Goal: Task Accomplishment & Management: Manage account settings

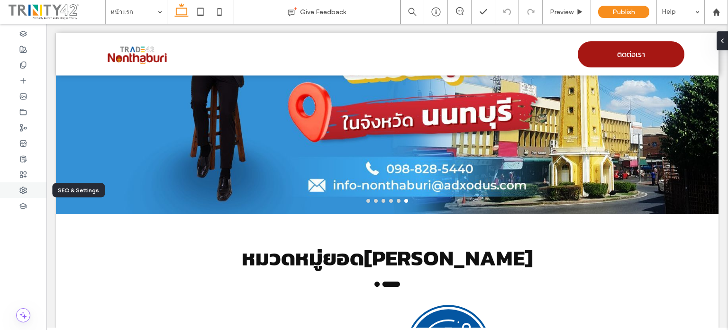
click at [30, 186] on div at bounding box center [23, 190] width 46 height 16
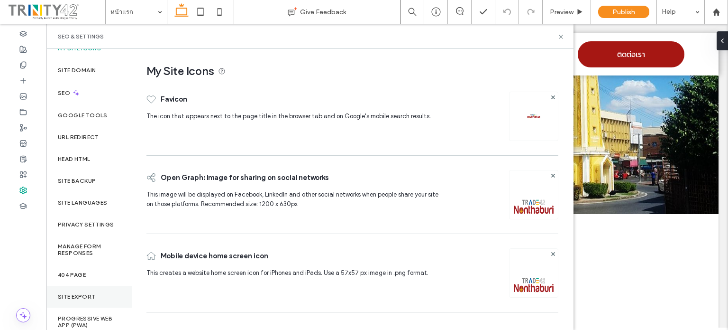
scroll to position [17, 0]
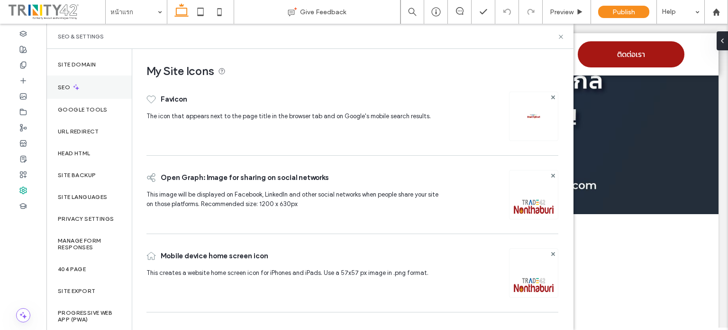
click at [66, 91] on div "SEO" at bounding box center [88, 86] width 85 height 23
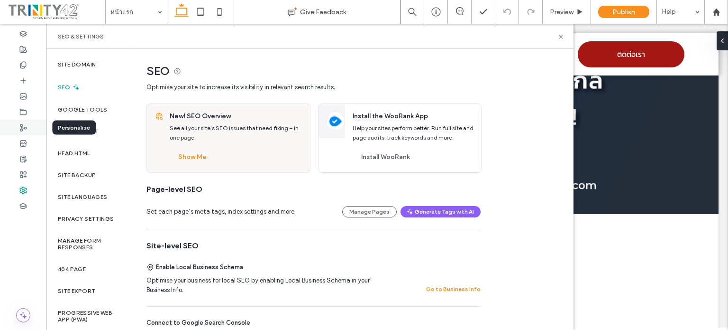
click at [28, 129] on div at bounding box center [23, 128] width 46 height 16
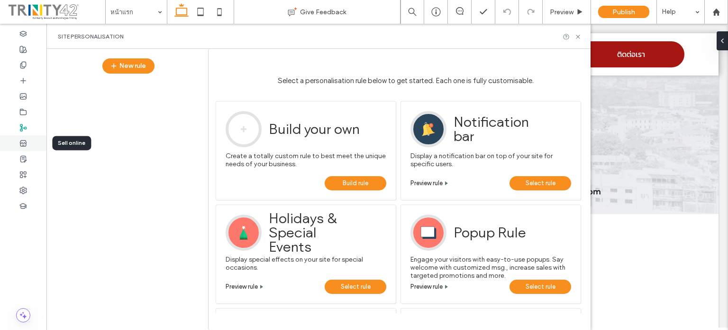
click at [17, 140] on div at bounding box center [23, 143] width 46 height 16
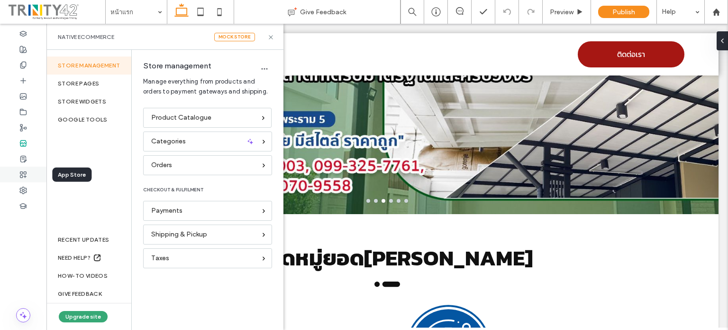
click at [24, 178] on span at bounding box center [23, 174] width 8 height 8
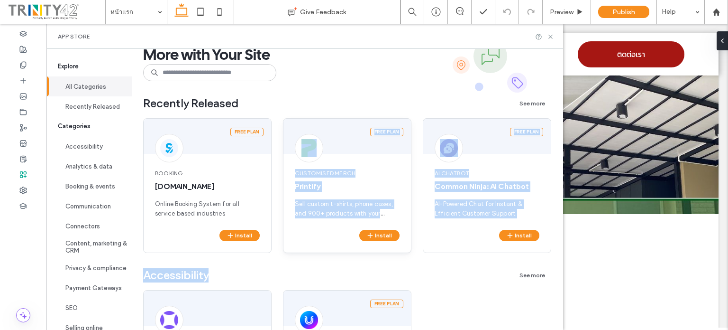
scroll to position [0, 0]
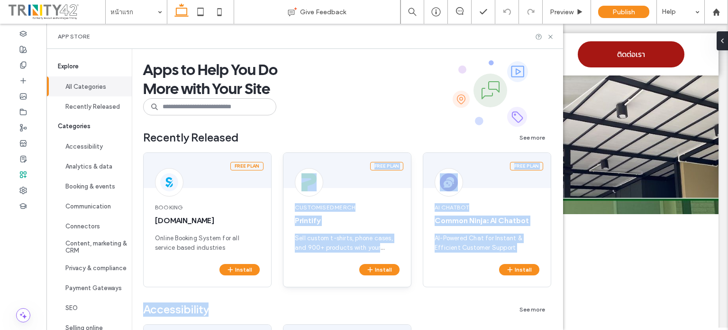
drag, startPoint x: 273, startPoint y: 185, endPoint x: 317, endPoint y: 152, distance: 55.1
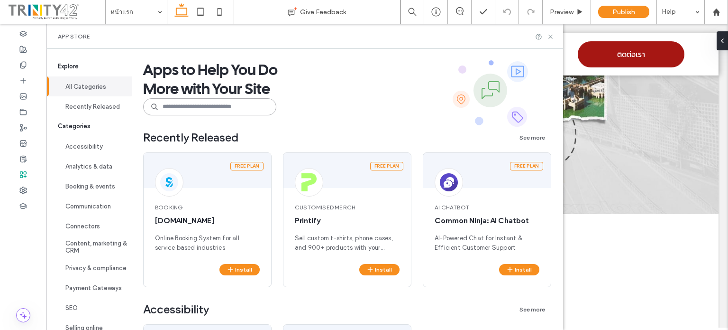
click at [226, 110] on input at bounding box center [209, 106] width 133 height 17
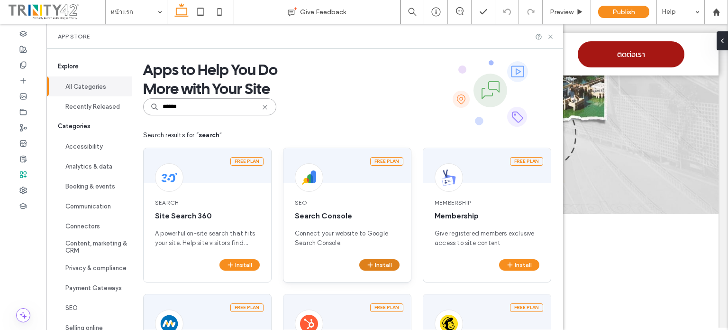
type input "******"
click at [371, 265] on icon "button" at bounding box center [371, 265] width 8 height 8
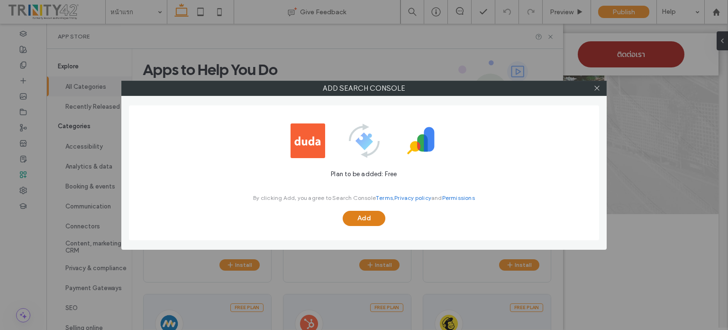
click at [373, 220] on button "Add" at bounding box center [364, 218] width 43 height 15
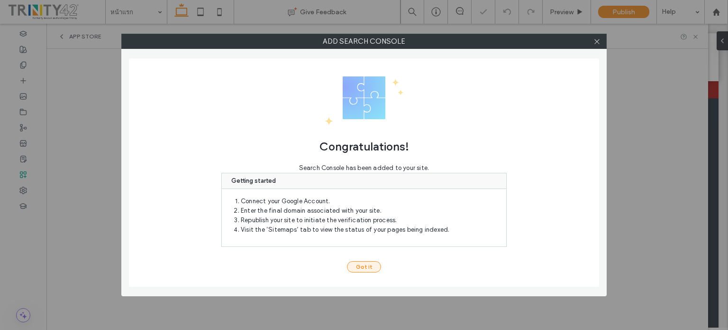
click at [367, 267] on button "Got it" at bounding box center [364, 266] width 34 height 11
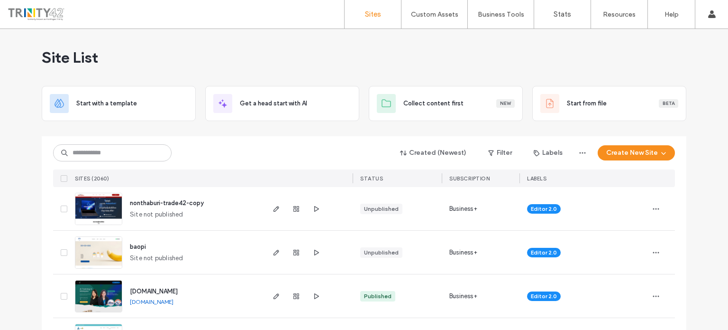
scroll to position [95, 0]
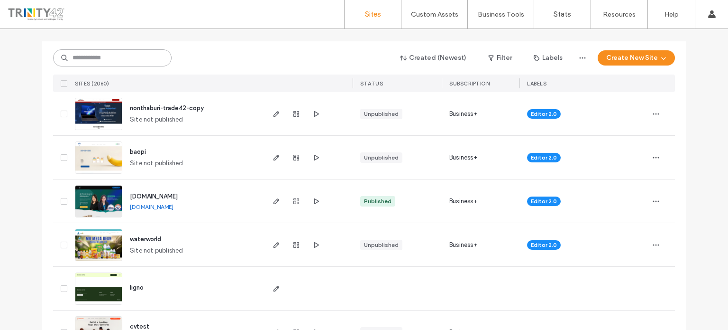
click at [148, 62] on input at bounding box center [112, 57] width 119 height 17
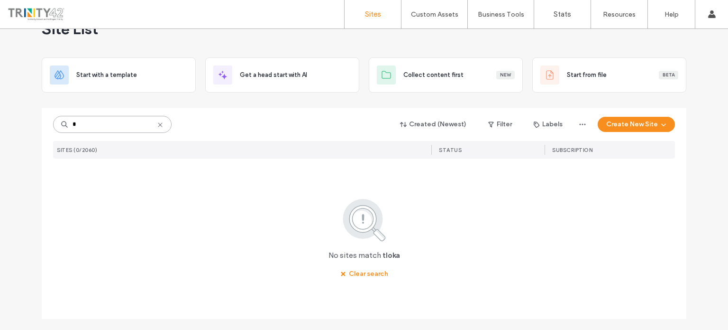
scroll to position [0, 0]
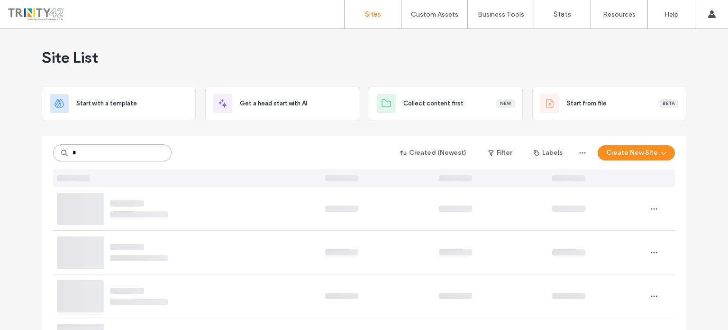
type input "*"
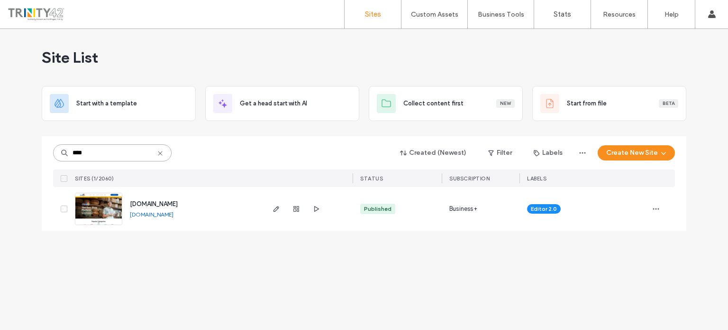
type input "****"
click at [135, 214] on link "[DOMAIN_NAME]" at bounding box center [152, 214] width 44 height 7
click at [275, 208] on icon "button" at bounding box center [277, 209] width 8 height 8
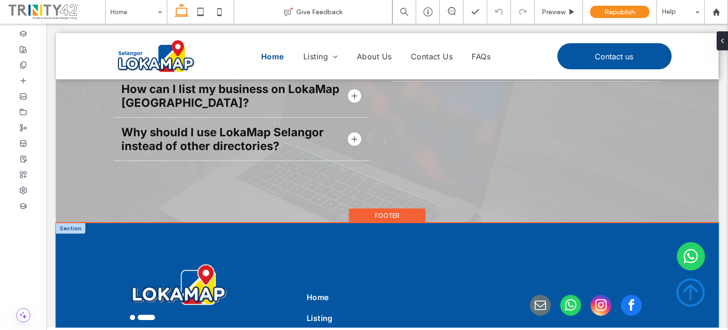
scroll to position [2003, 0]
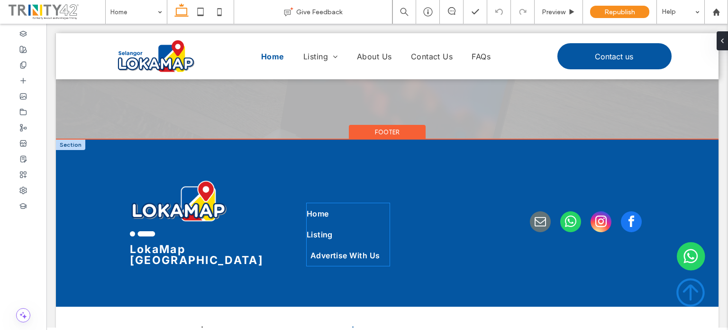
click at [356, 250] on span "Advertise With Us" at bounding box center [346, 254] width 70 height 9
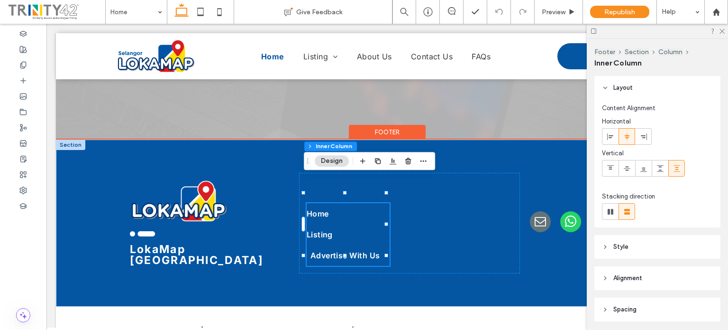
click at [356, 250] on span "Advertise With Us" at bounding box center [346, 254] width 70 height 9
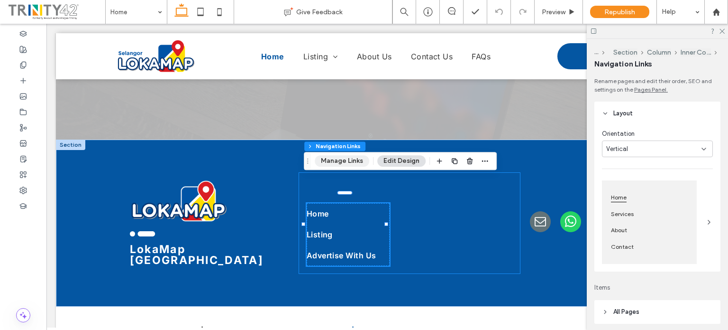
type input "***"
type input "****"
click at [348, 161] on button "Manage Links" at bounding box center [342, 160] width 55 height 11
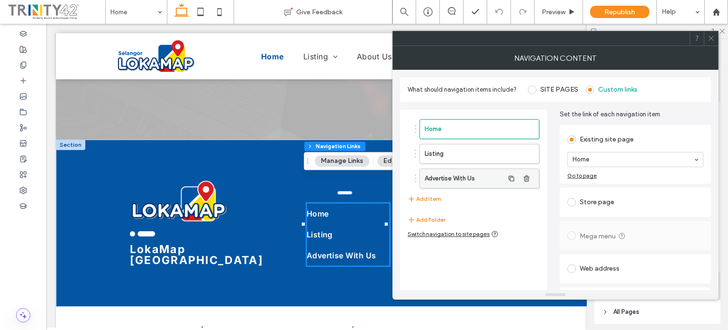
click at [471, 179] on label "Advertise With Us" at bounding box center [464, 178] width 79 height 19
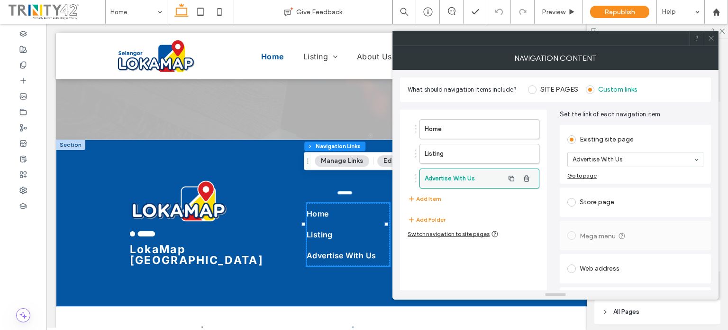
click at [471, 179] on label "Advertise With Us" at bounding box center [464, 178] width 79 height 19
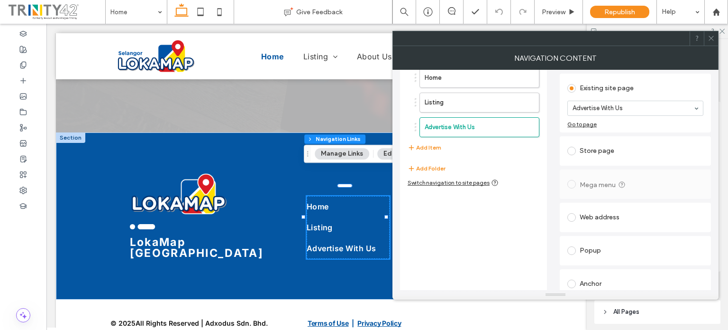
scroll to position [59, 0]
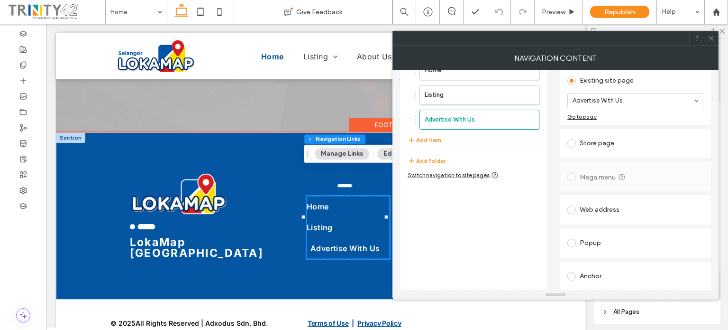
click at [347, 243] on span "Advertise With Us" at bounding box center [346, 247] width 70 height 9
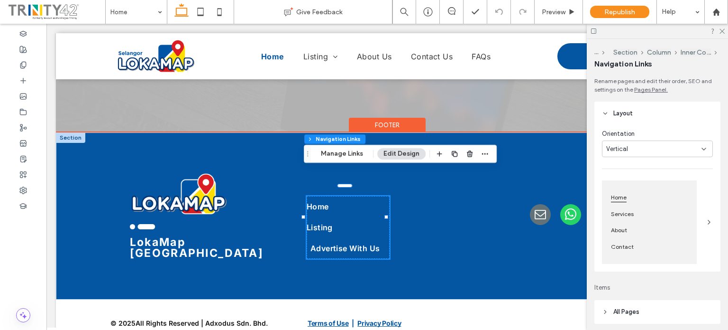
click at [347, 243] on span "Advertise With Us" at bounding box center [346, 247] width 70 height 9
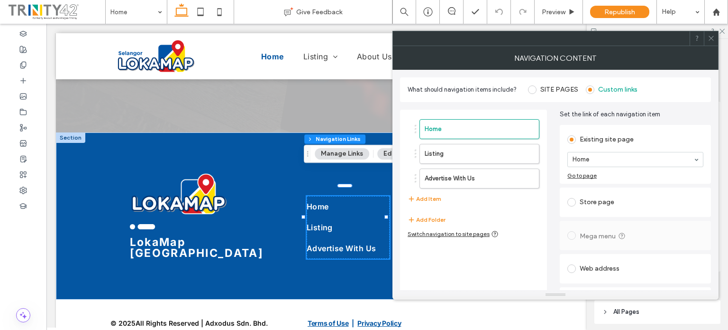
click at [385, 150] on button "Edit Design" at bounding box center [402, 153] width 48 height 11
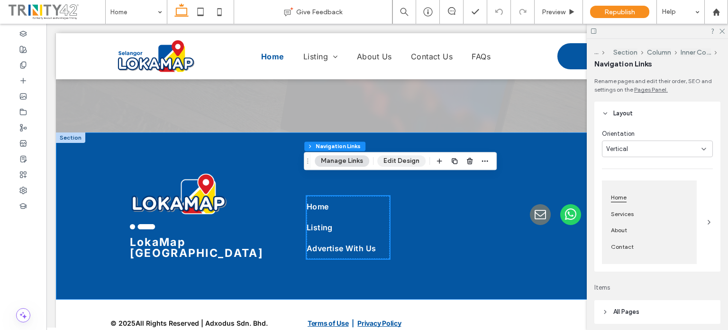
scroll to position [2003, 0]
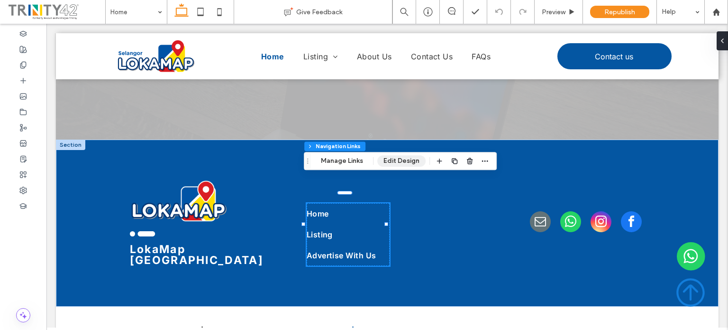
click at [385, 158] on button "Edit Design" at bounding box center [402, 160] width 48 height 11
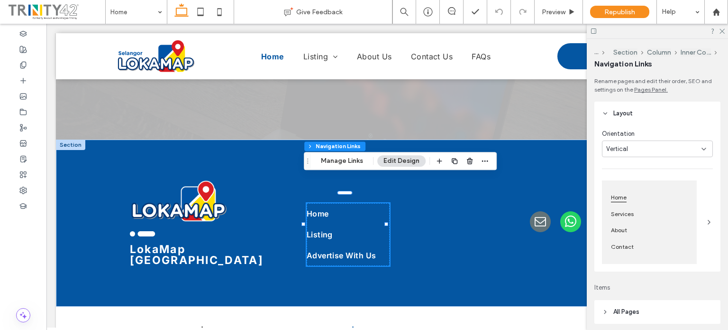
scroll to position [212, 0]
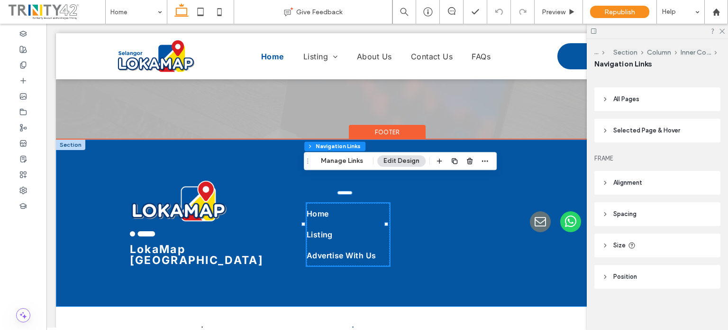
click at [375, 270] on div "A black and white silhouette of a cloud on a white background. .cls-1-191521201…" at bounding box center [387, 222] width 663 height 167
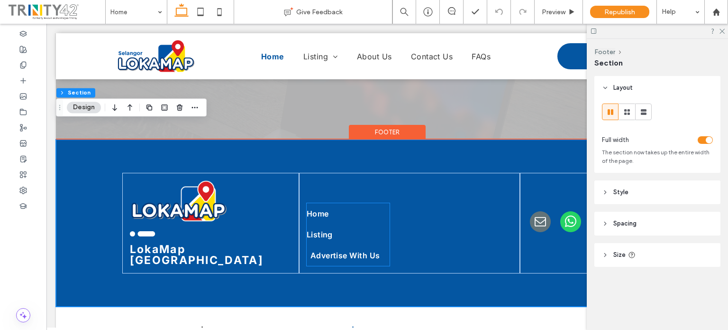
click at [357, 250] on span "Advertise With Us" at bounding box center [346, 254] width 70 height 9
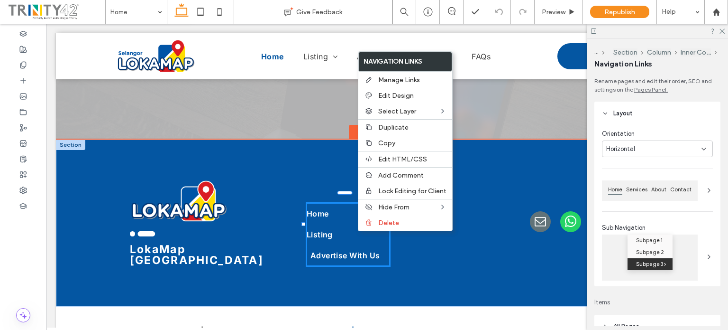
type input "***"
type input "****"
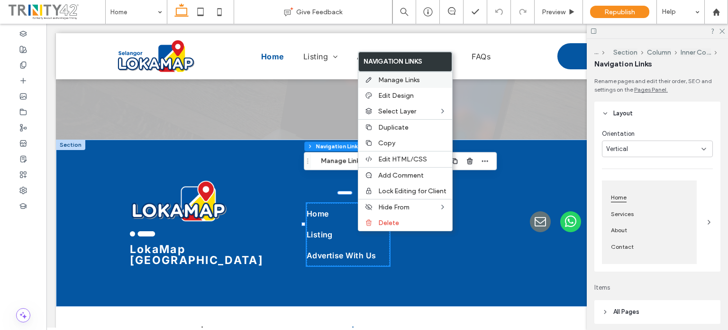
click at [392, 81] on span "Manage Links" at bounding box center [399, 80] width 42 height 8
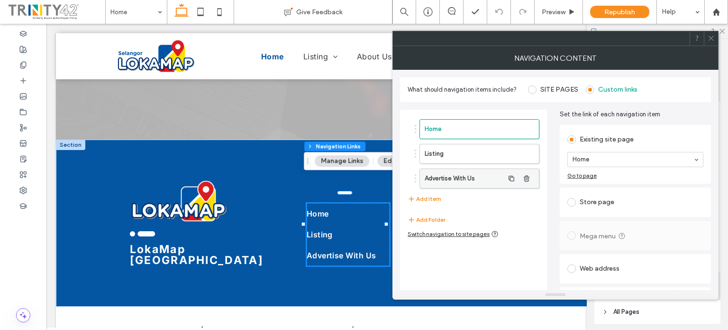
click at [480, 170] on label "Advertise With Us" at bounding box center [464, 178] width 79 height 19
click at [583, 175] on div "Go to page" at bounding box center [582, 175] width 29 height 7
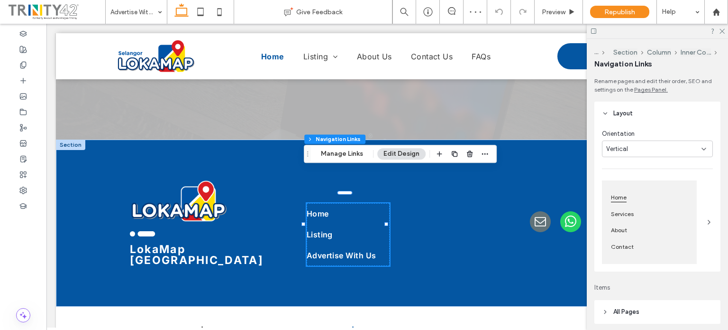
type input "***"
type input "****"
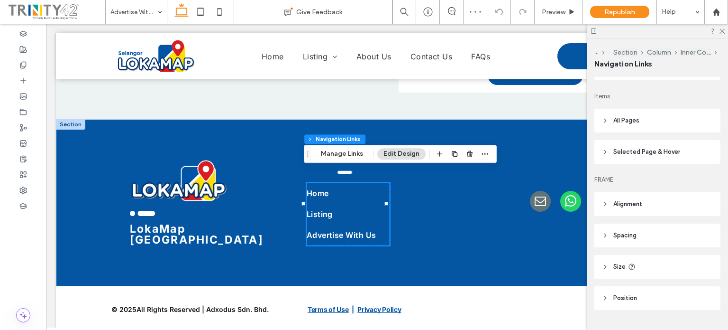
scroll to position [212, 0]
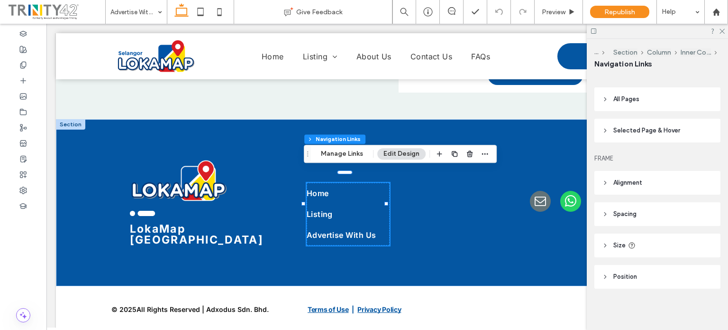
click at [604, 133] on icon at bounding box center [605, 130] width 7 height 7
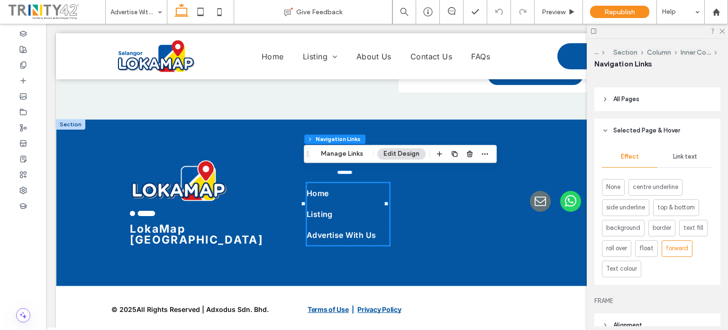
click at [608, 101] on icon at bounding box center [605, 99] width 7 height 7
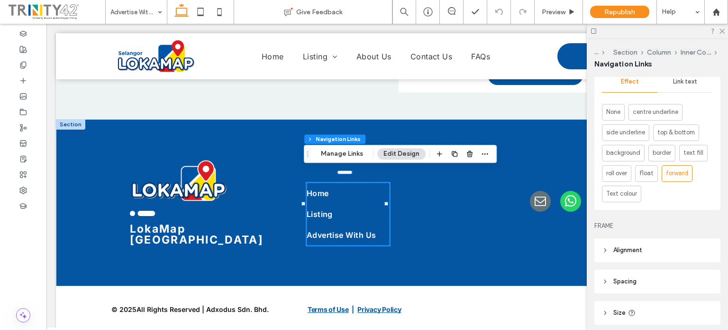
scroll to position [564, 0]
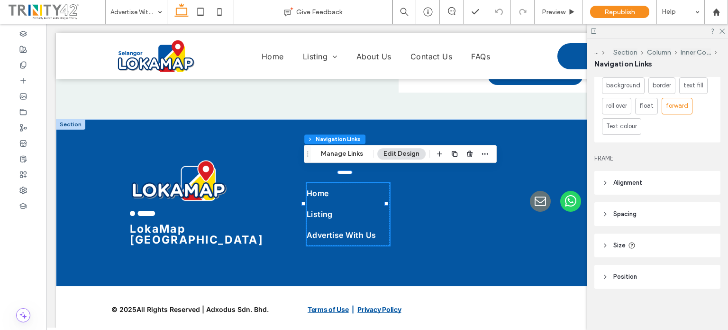
click at [602, 216] on icon at bounding box center [605, 214] width 7 height 7
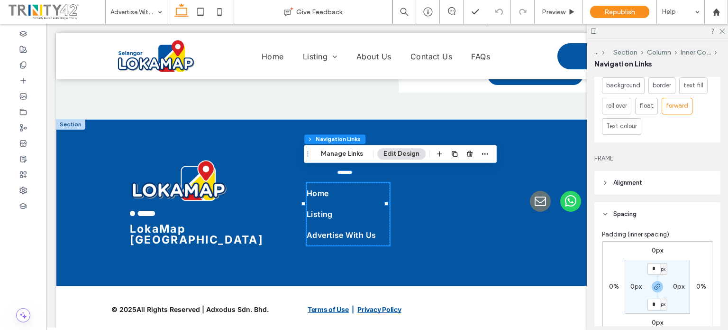
click at [604, 182] on icon at bounding box center [605, 182] width 7 height 7
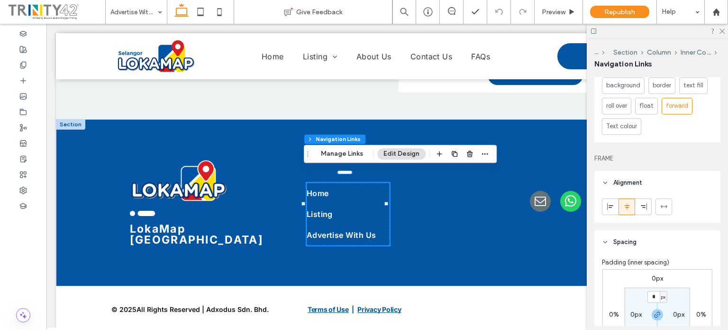
click at [605, 183] on icon at bounding box center [605, 182] width 7 height 7
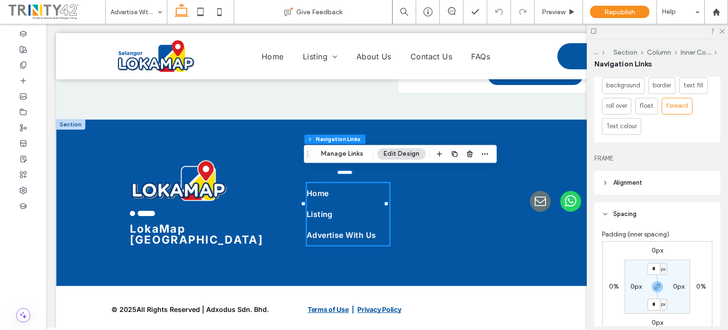
click at [604, 213] on use at bounding box center [605, 214] width 3 height 2
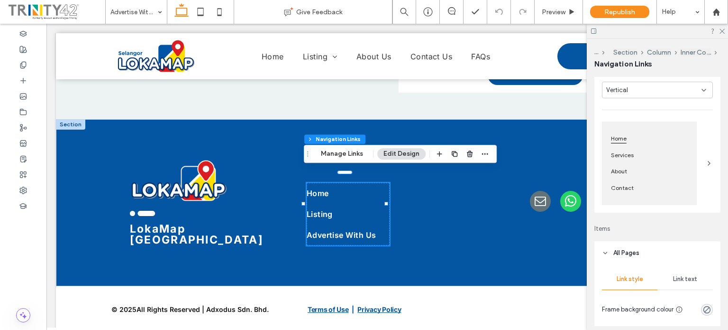
scroll to position [0, 0]
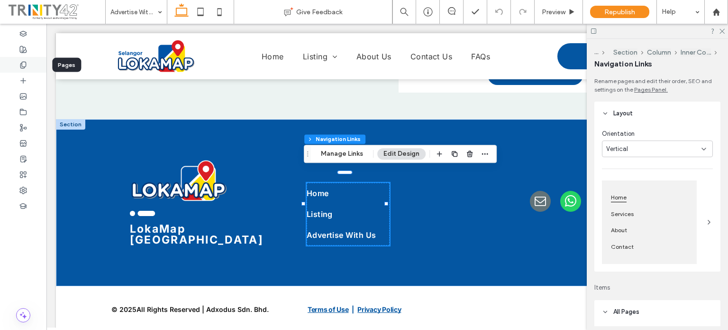
click at [29, 65] on div at bounding box center [23, 65] width 46 height 16
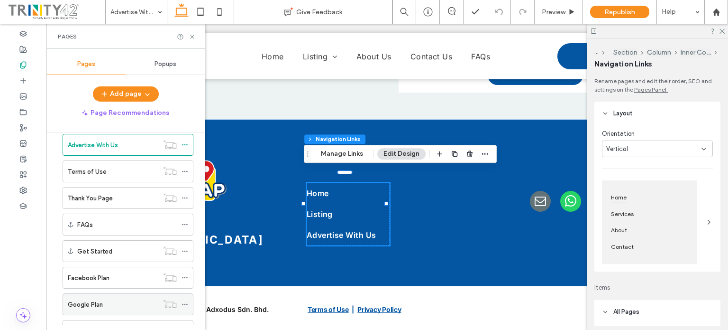
scroll to position [120, 0]
click at [147, 150] on div "Advertise With Us" at bounding box center [113, 145] width 91 height 21
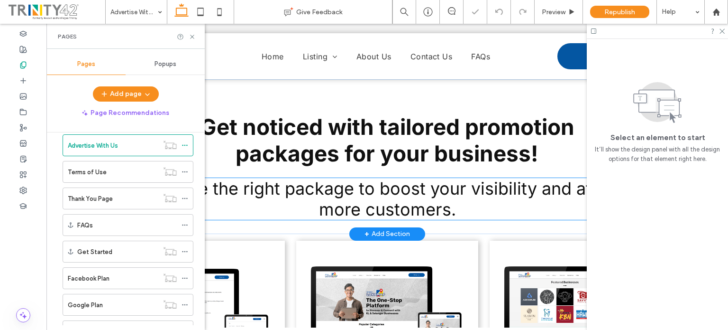
scroll to position [0, 0]
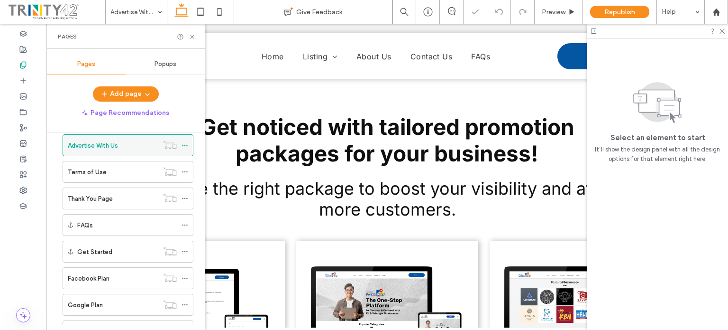
click at [186, 143] on icon at bounding box center [185, 145] width 7 height 7
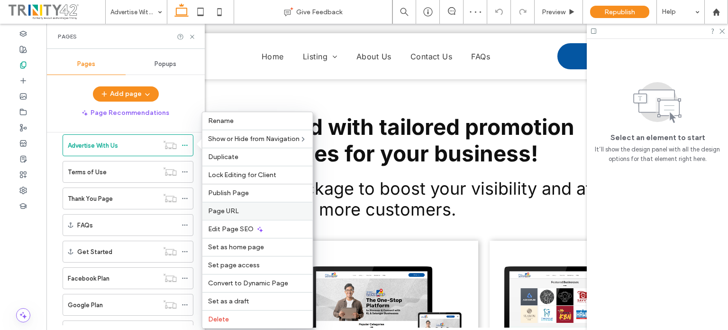
click at [234, 207] on span "Page URL" at bounding box center [223, 211] width 31 height 8
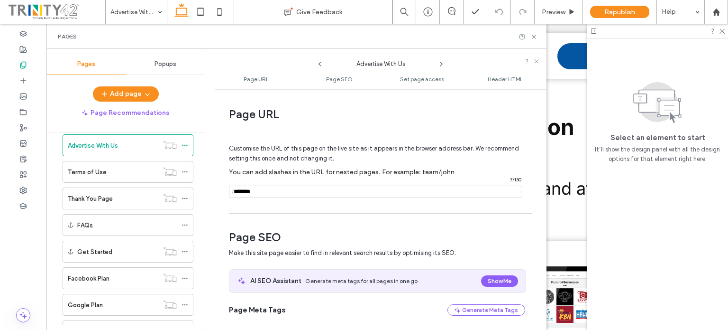
drag, startPoint x: 266, startPoint y: 193, endPoint x: 223, endPoint y: 182, distance: 43.9
click at [224, 191] on div "**********" at bounding box center [381, 208] width 332 height 231
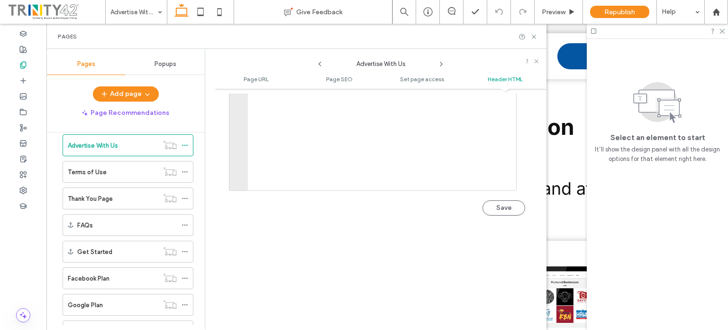
scroll to position [1057, 0]
type input "**********"
click at [507, 184] on button "Save" at bounding box center [504, 183] width 43 height 15
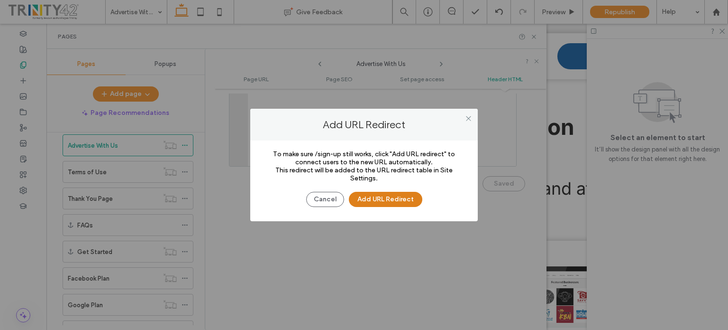
click at [362, 203] on button "Add URL Redirect" at bounding box center [386, 199] width 74 height 15
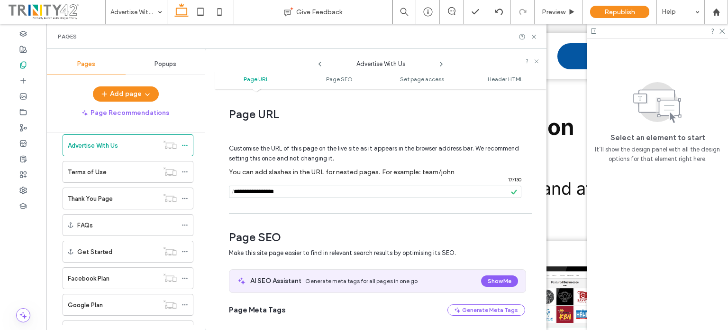
drag, startPoint x: 544, startPoint y: 159, endPoint x: 530, endPoint y: 37, distance: 122.7
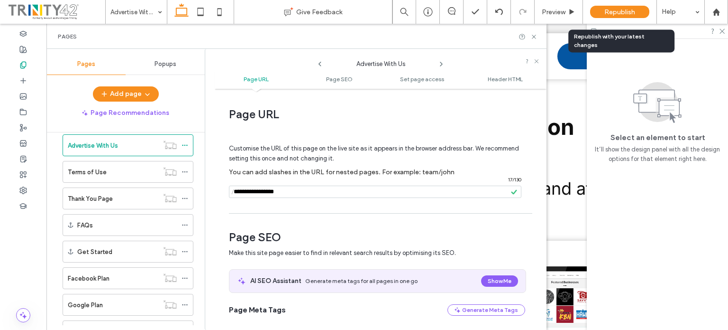
click at [602, 10] on div "Republish" at bounding box center [619, 12] width 59 height 12
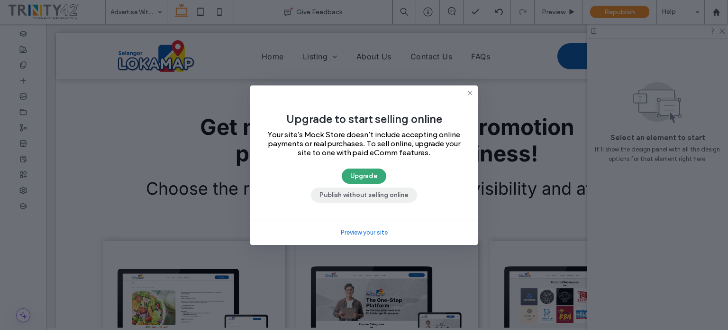
click at [367, 195] on button "Publish without selling online" at bounding box center [364, 194] width 106 height 15
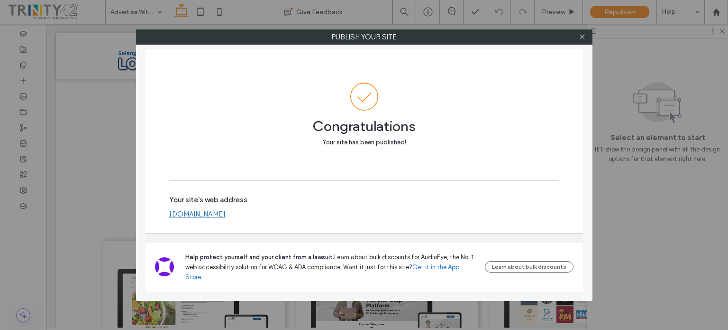
click at [638, 218] on div "Publish your site Congratulations Your site has been published! Your site's web…" at bounding box center [364, 165] width 728 height 330
click at [584, 37] on icon at bounding box center [582, 36] width 7 height 7
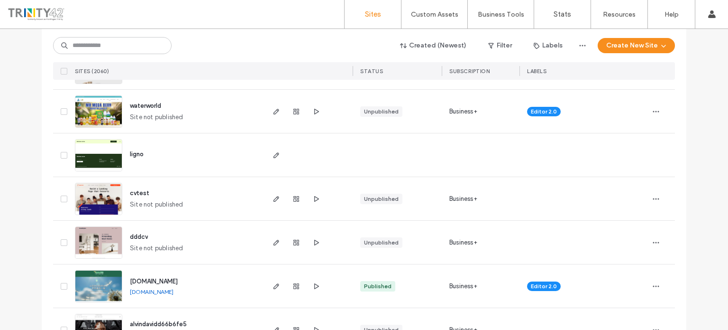
scroll to position [237, 0]
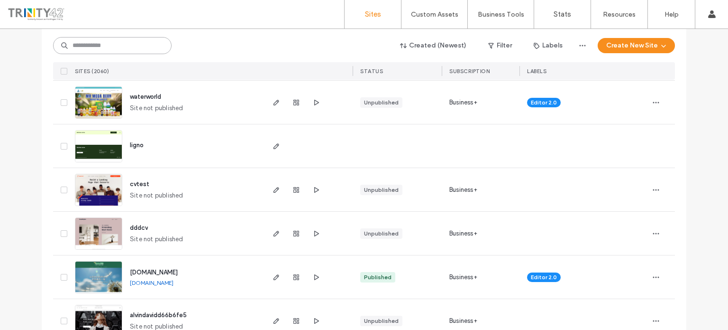
click at [137, 47] on input at bounding box center [112, 45] width 119 height 17
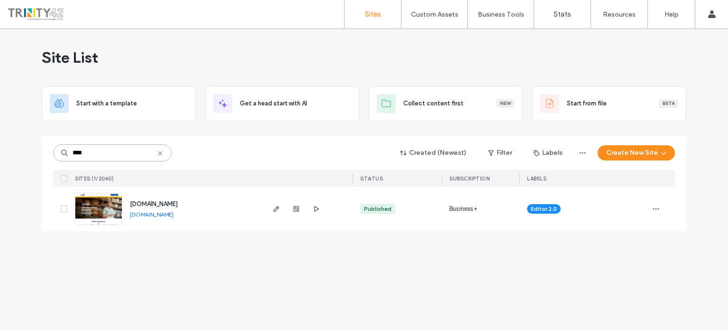
scroll to position [0, 0]
type input "****"
click at [166, 215] on link "[DOMAIN_NAME]" at bounding box center [152, 214] width 44 height 7
